Goal: Find specific page/section: Find specific page/section

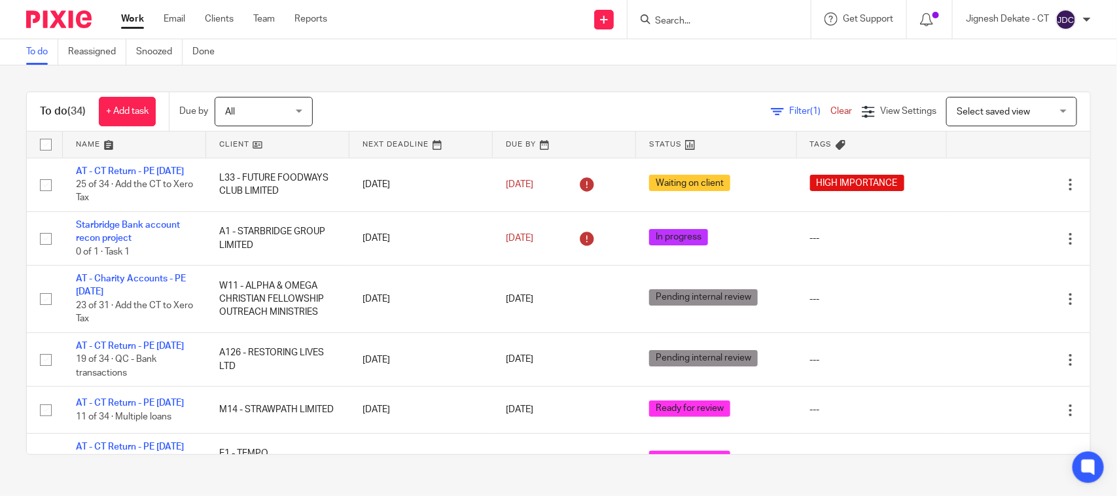
scroll to position [818, 0]
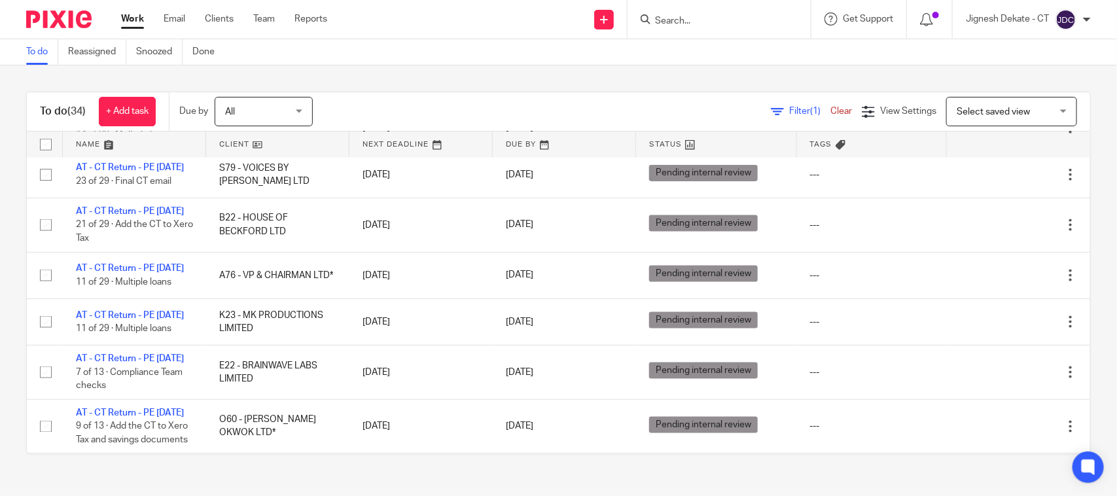
click at [672, 20] on input "Search" at bounding box center [713, 22] width 118 height 12
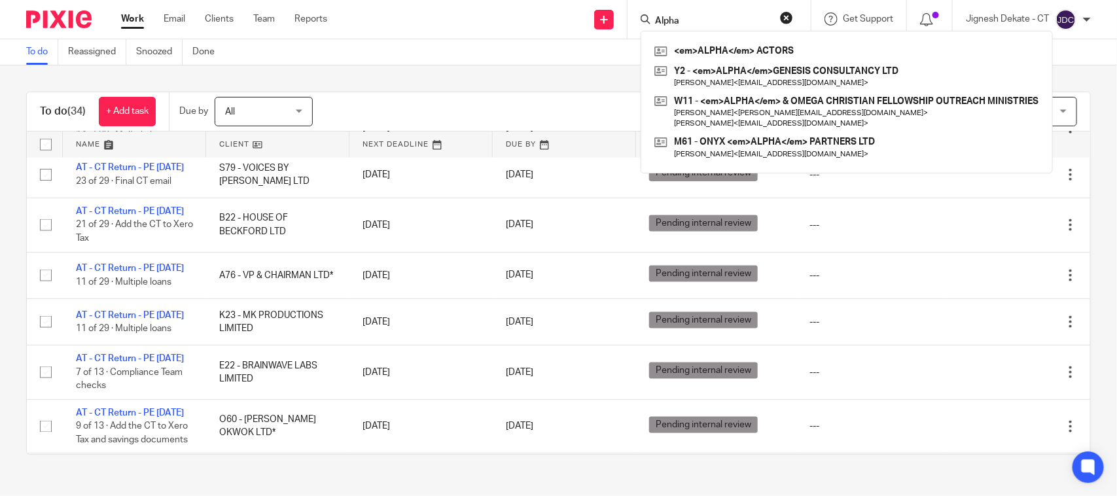
type input "Alpha"
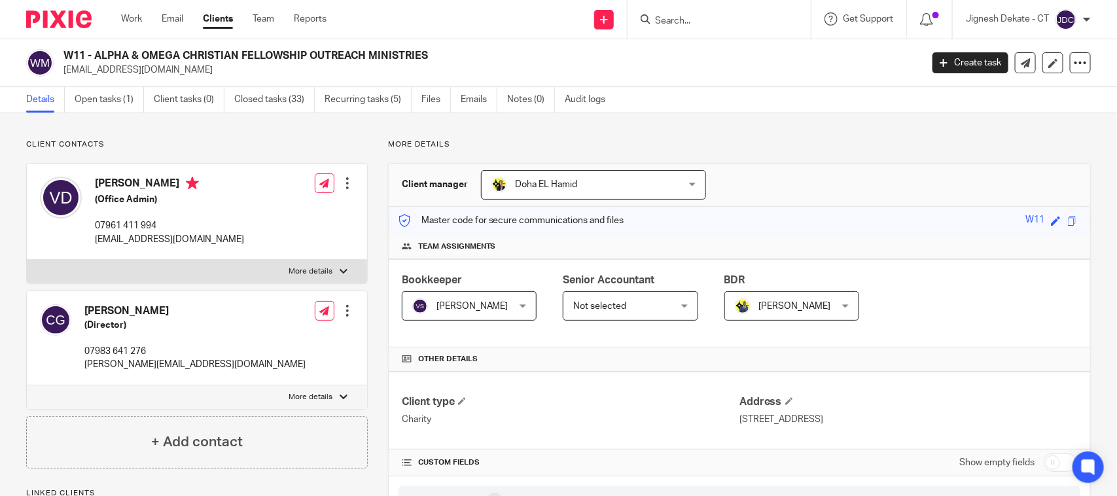
click at [688, 12] on form at bounding box center [723, 19] width 139 height 16
click at [672, 18] on input "Search" at bounding box center [713, 22] width 118 height 12
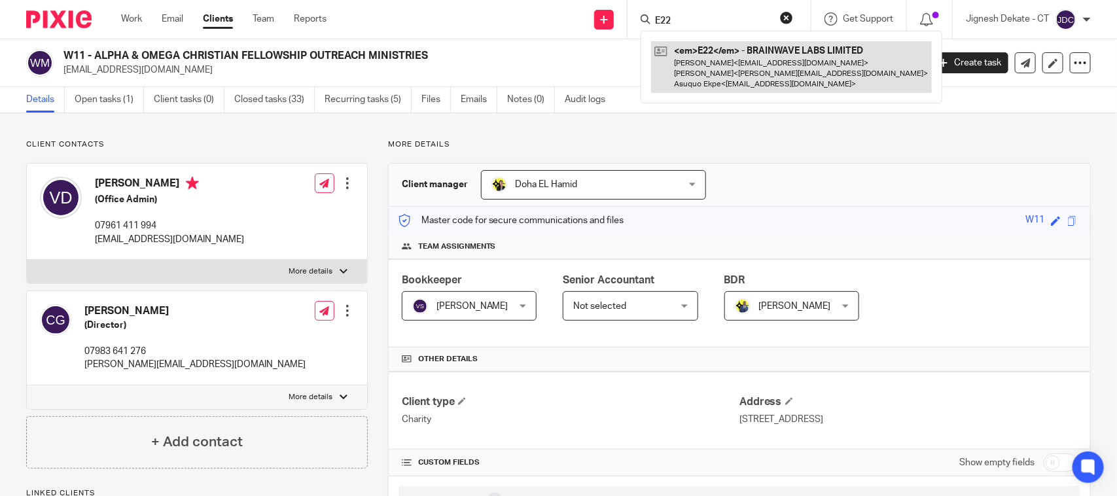
type input "E22"
click at [700, 59] on link at bounding box center [791, 67] width 281 height 52
